Goal: Transaction & Acquisition: Subscribe to service/newsletter

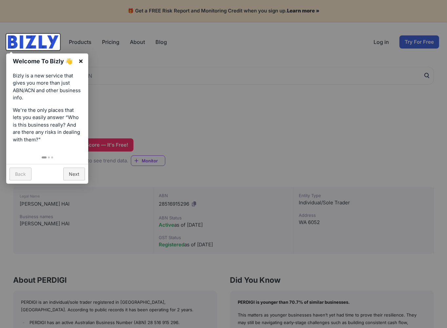
click at [83, 61] on link "×" at bounding box center [80, 60] width 15 height 15
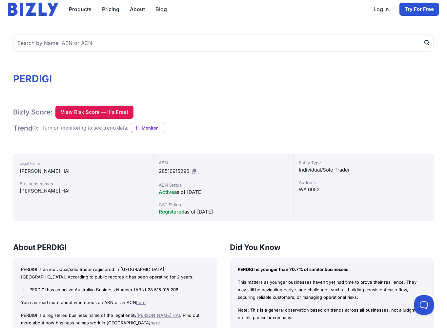
click at [100, 114] on button "View Risk Score — It's Free!" at bounding box center [94, 112] width 78 height 13
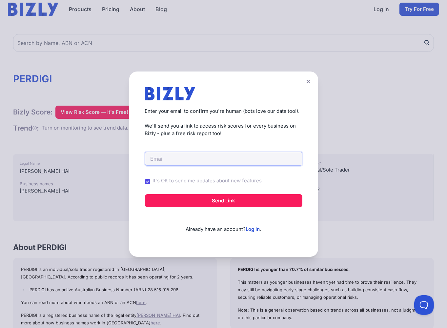
click at [180, 160] on input "email" at bounding box center [223, 159] width 157 height 14
click at [312, 81] on button at bounding box center [308, 82] width 9 height 10
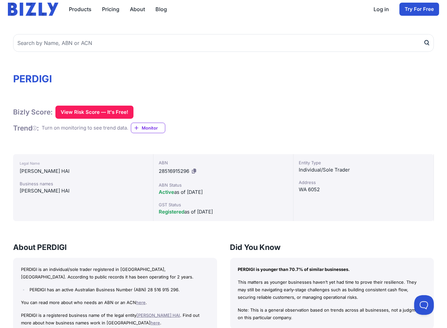
click at [109, 9] on link "Pricing" at bounding box center [110, 9] width 17 height 8
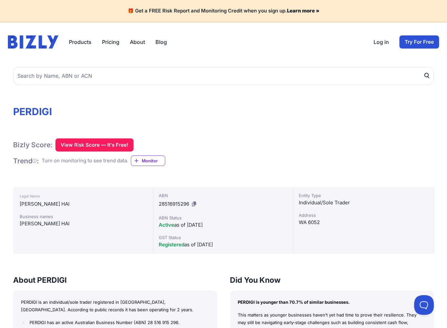
click at [317, 221] on div "WA 6052" at bounding box center [363, 222] width 129 height 8
